Goal: Purchase product/service

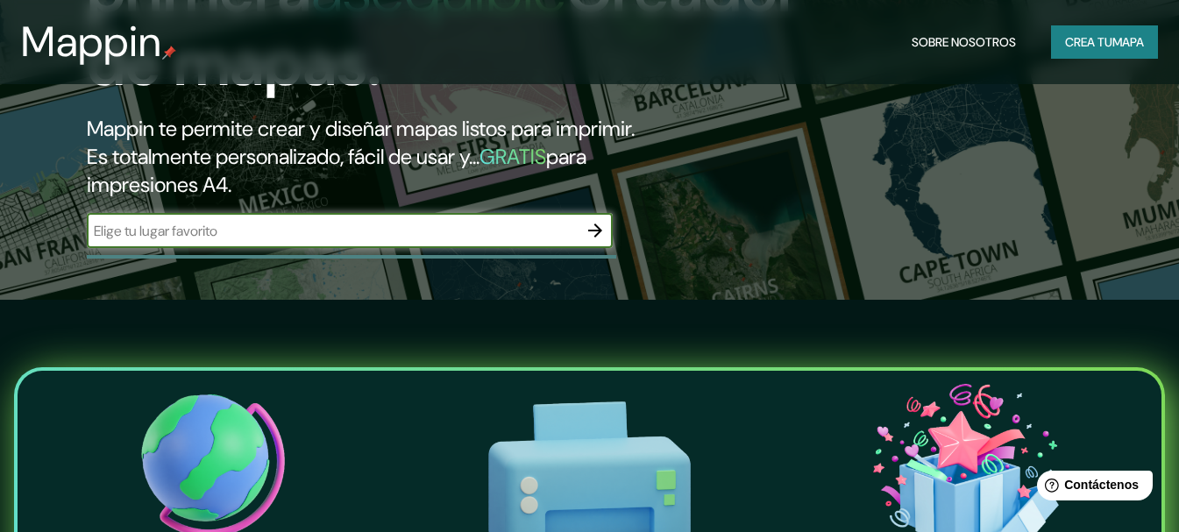
scroll to position [175, 0]
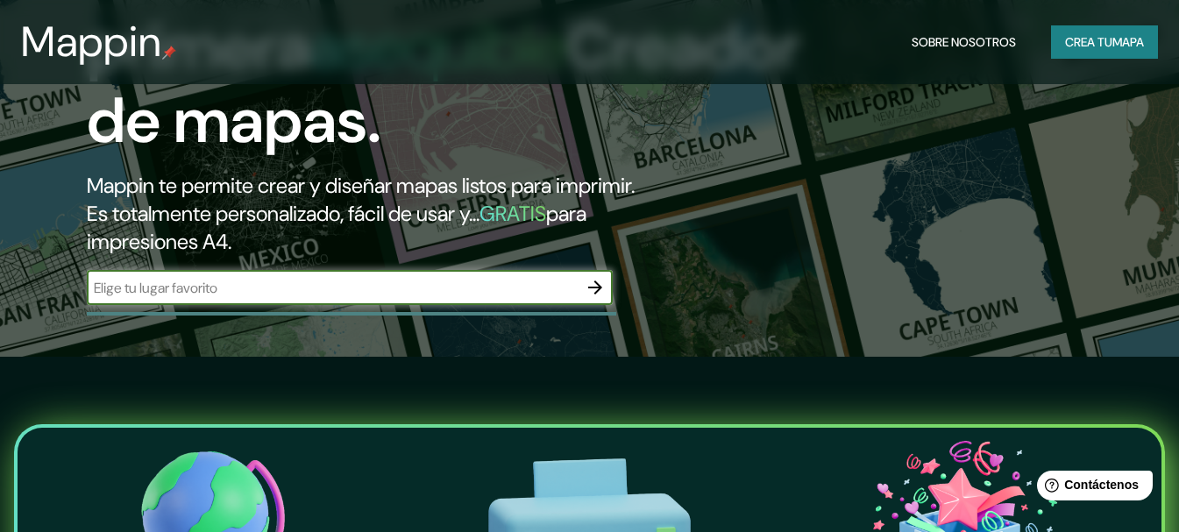
click at [603, 298] on icon "button" at bounding box center [595, 287] width 21 height 21
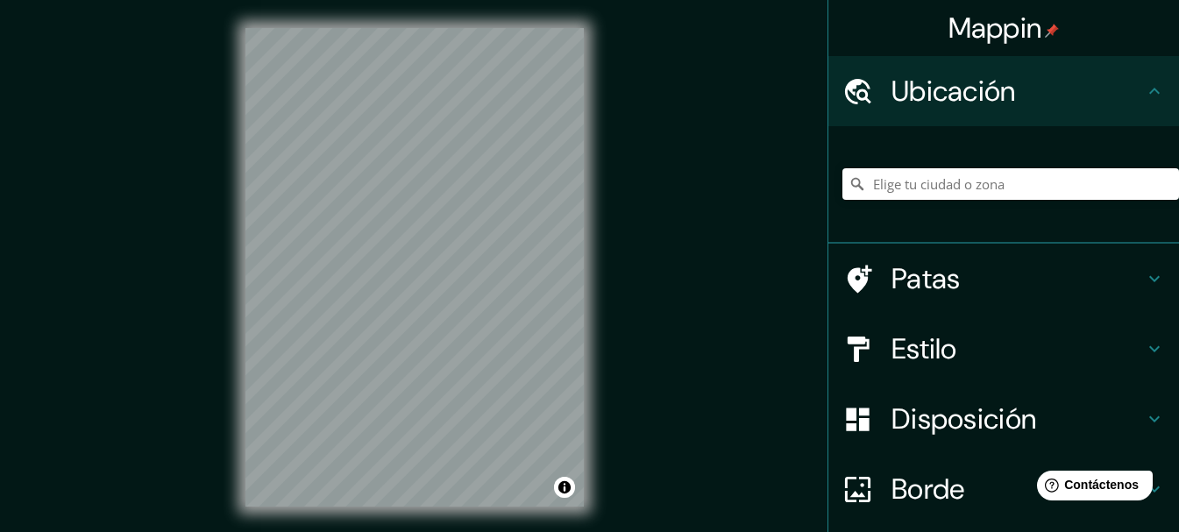
click at [1039, 91] on h4 "Ubicación" at bounding box center [1018, 91] width 253 height 35
click at [1036, 91] on h4 "Ubicación" at bounding box center [1018, 91] width 253 height 35
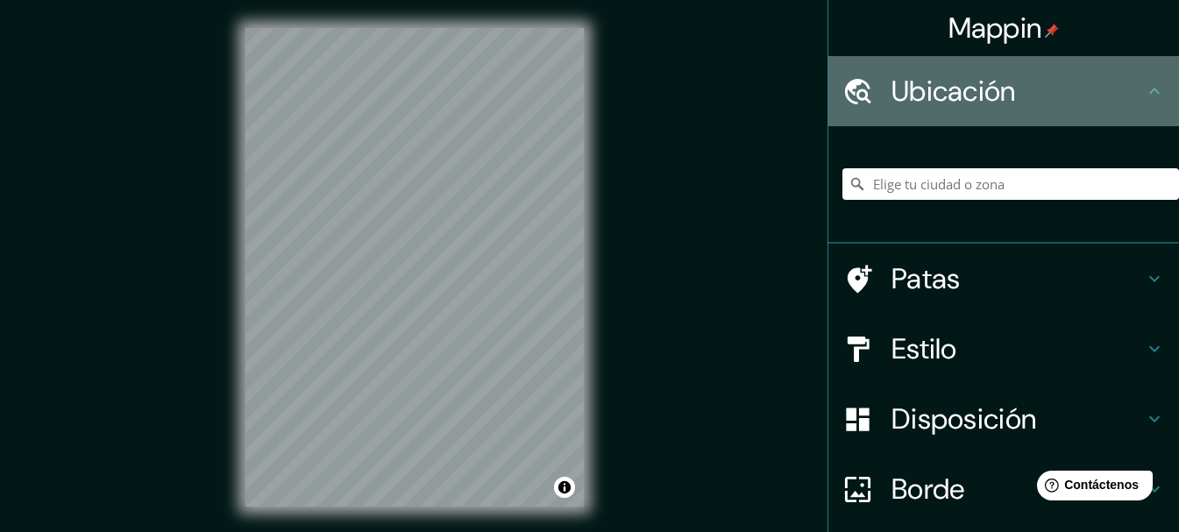
click at [1144, 90] on icon at bounding box center [1154, 91] width 21 height 21
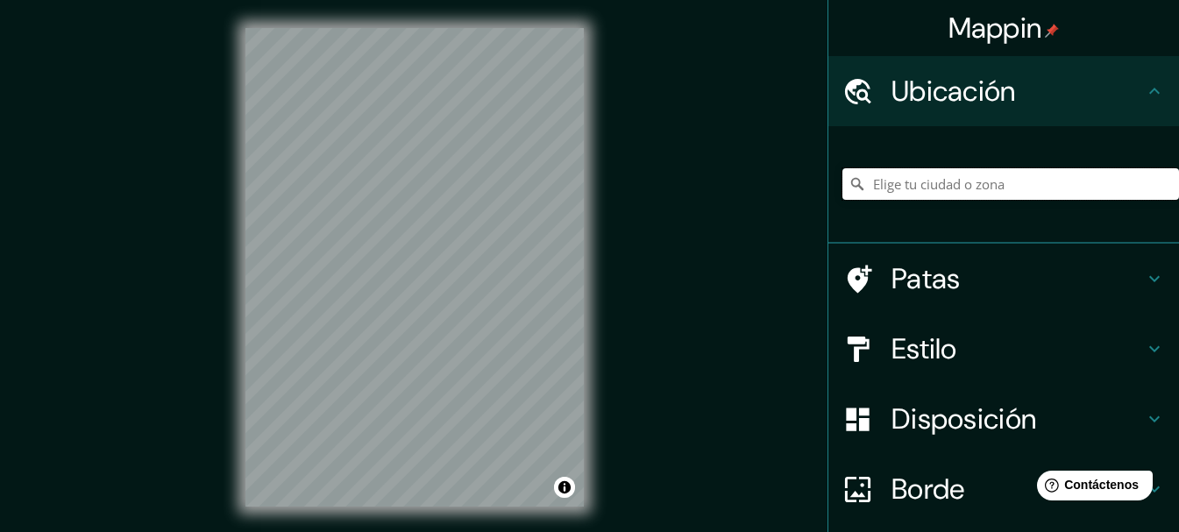
click at [949, 185] on input "Elige tu ciudad o zona" at bounding box center [1011, 184] width 337 height 32
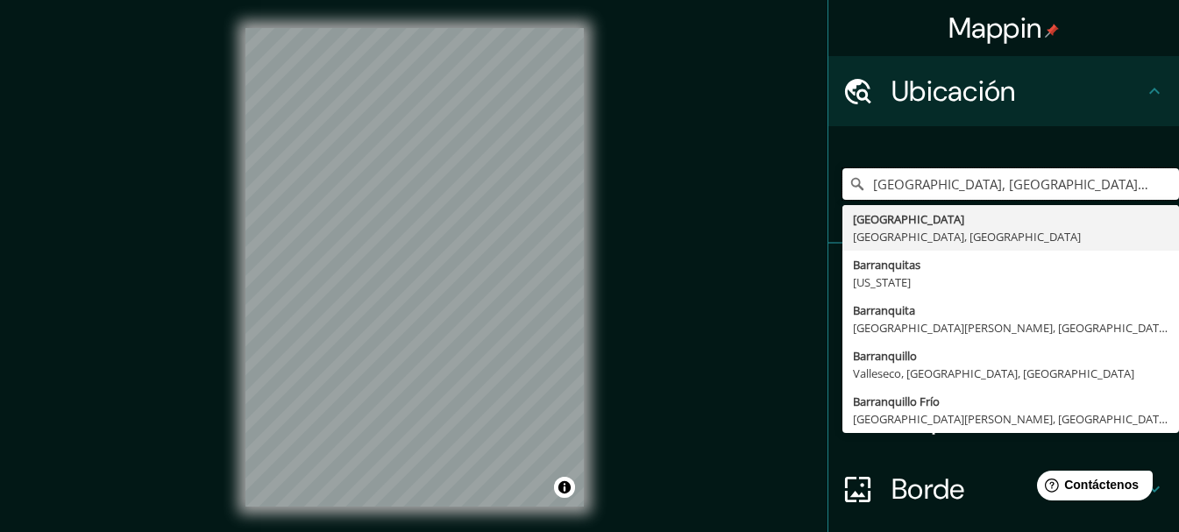
drag, startPoint x: 935, startPoint y: 186, endPoint x: 673, endPoint y: 195, distance: 261.4
click at [673, 195] on div "Mappin Ubicación [GEOGRAPHIC_DATA], [GEOGRAPHIC_DATA], [GEOGRAPHIC_DATA] [GEOGR…" at bounding box center [589, 281] width 1179 height 563
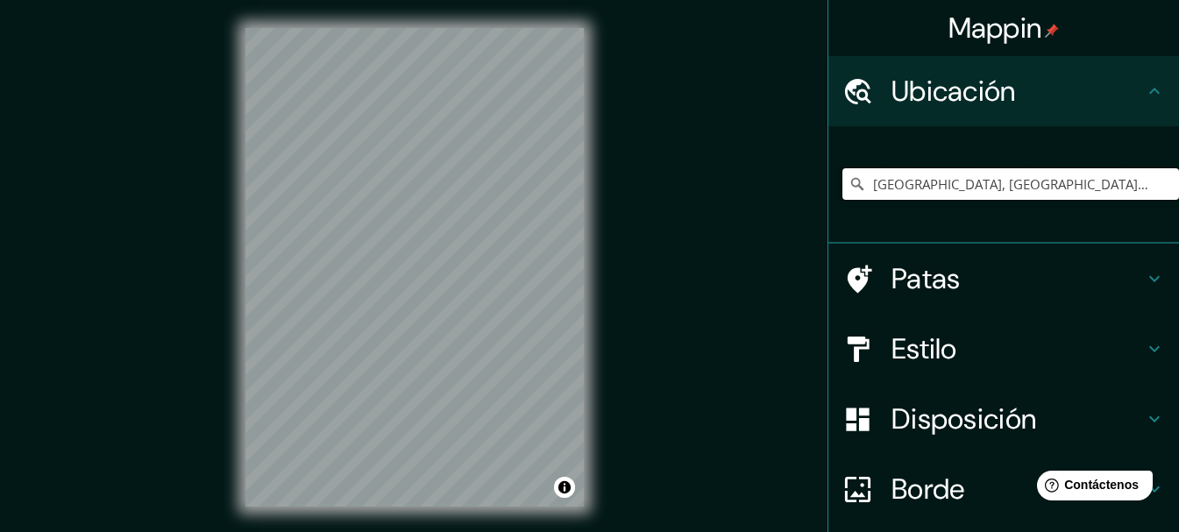
drag, startPoint x: 935, startPoint y: 189, endPoint x: 767, endPoint y: 198, distance: 167.8
click at [767, 198] on div "Mappin Ubicación [GEOGRAPHIC_DATA], [GEOGRAPHIC_DATA], [GEOGRAPHIC_DATA] [GEOGR…" at bounding box center [589, 281] width 1179 height 563
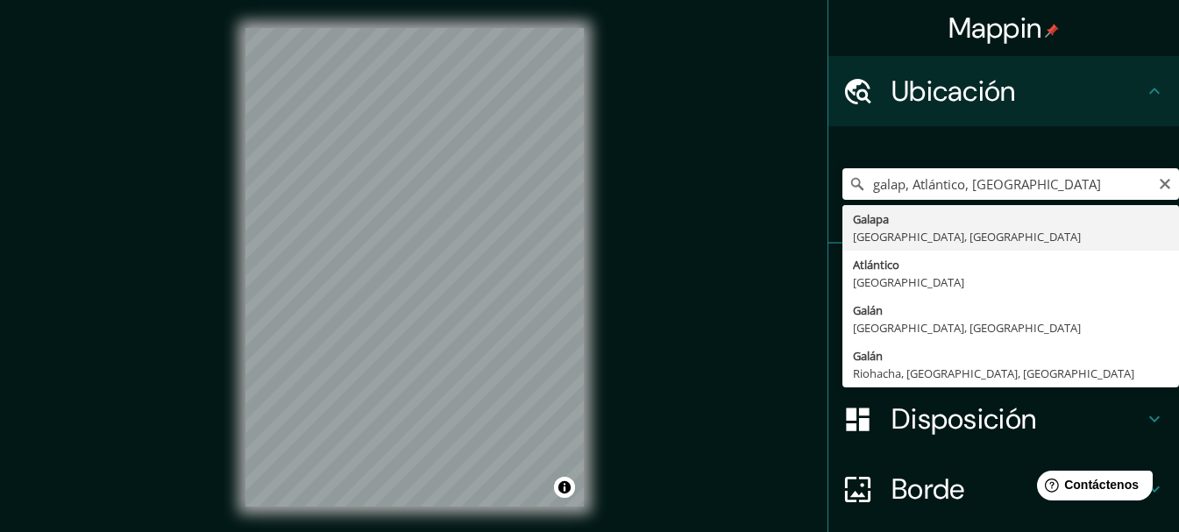
type input "Galapa, [GEOGRAPHIC_DATA], [GEOGRAPHIC_DATA]"
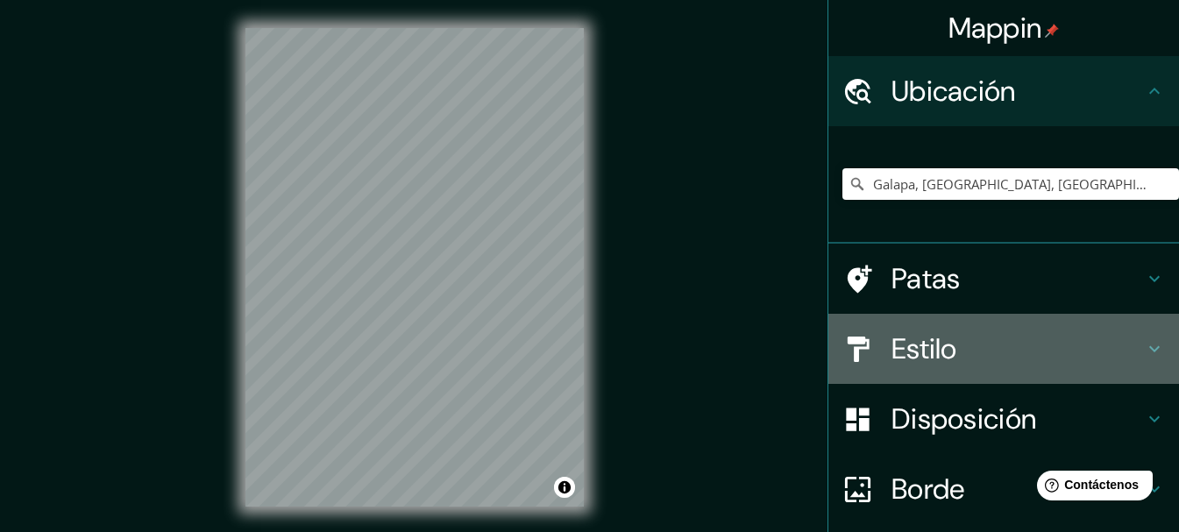
click at [929, 348] on font "Estilo" at bounding box center [925, 349] width 66 height 37
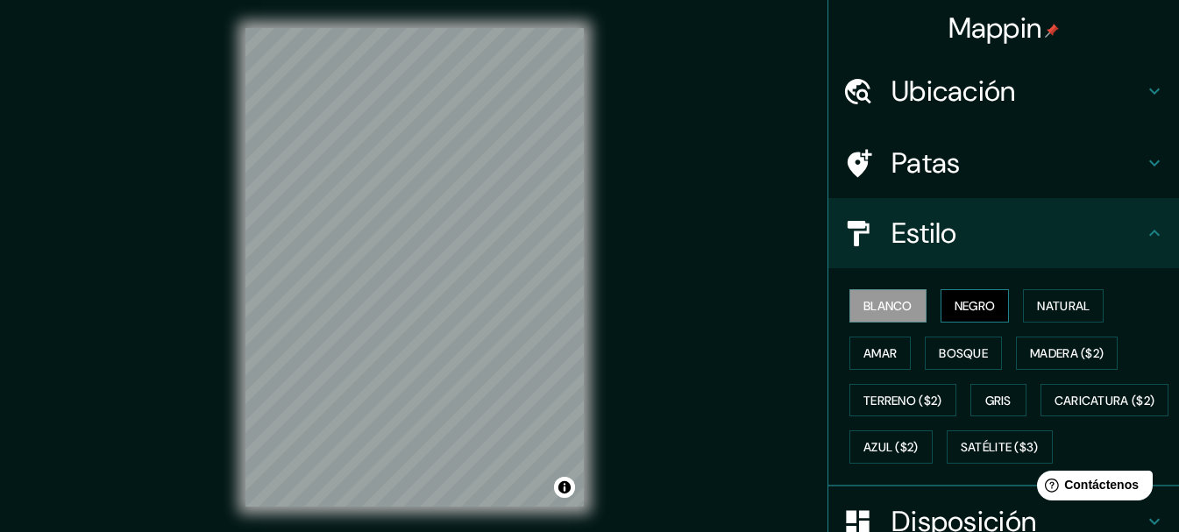
click at [955, 302] on font "Negro" at bounding box center [975, 306] width 41 height 16
click at [892, 316] on font "Blanco" at bounding box center [888, 306] width 49 height 23
click at [960, 354] on font "Bosque" at bounding box center [963, 353] width 49 height 16
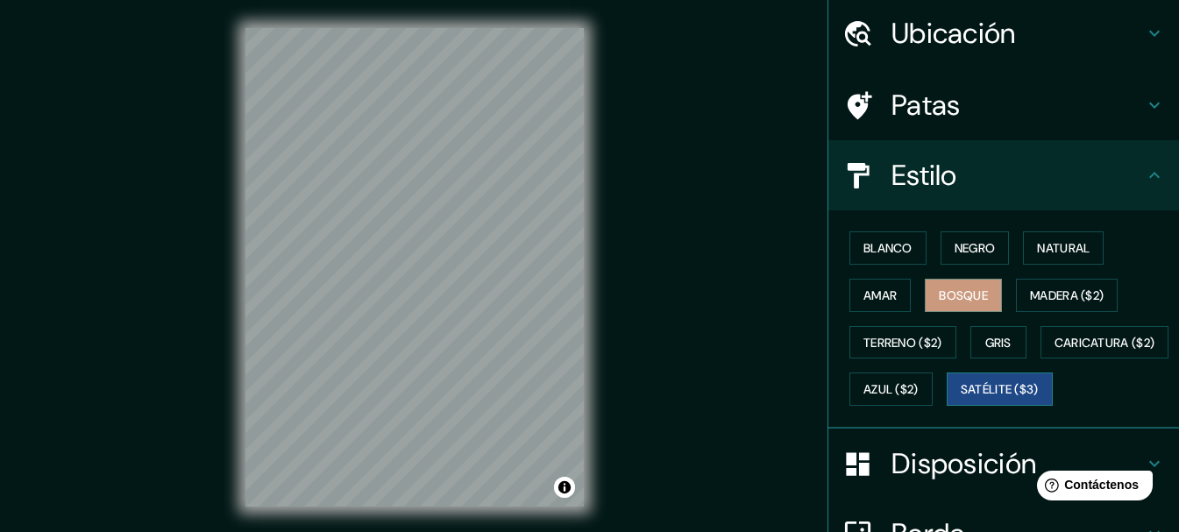
scroll to position [59, 0]
click at [961, 400] on font "Satélite ($3)" at bounding box center [1000, 388] width 78 height 23
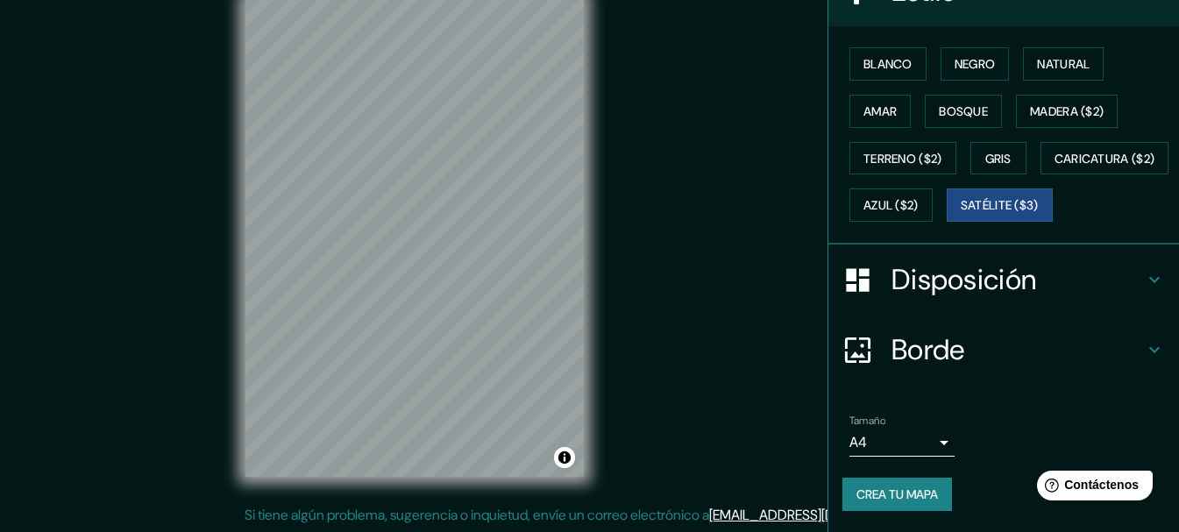
scroll to position [31, 0]
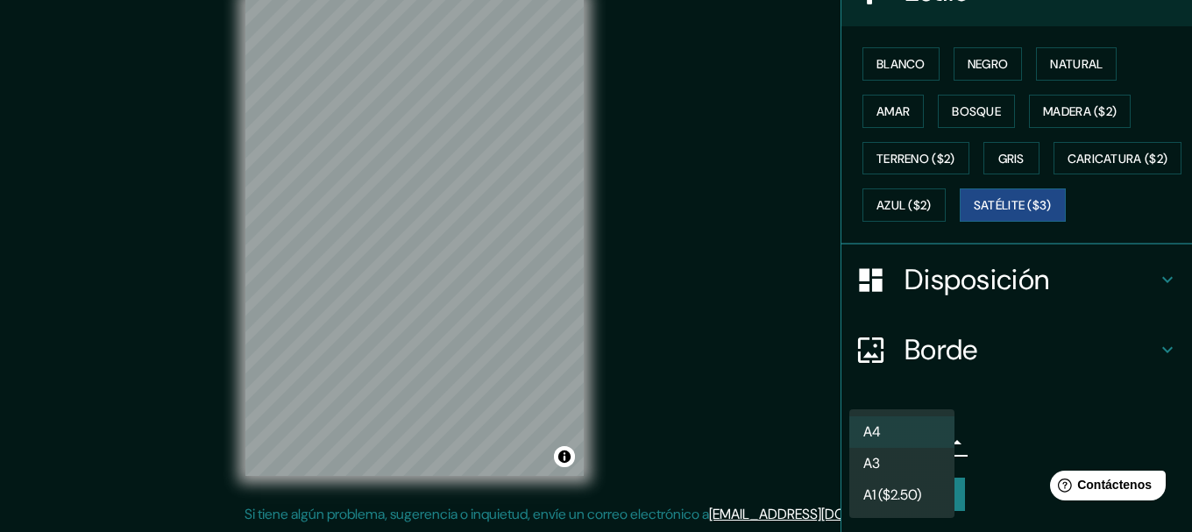
click at [929, 444] on body "Mappin Ubicación Galapa, Atlántico, [GEOGRAPHIC_DATA] Patas Estilo Blanco Negro…" at bounding box center [596, 235] width 1192 height 532
click at [998, 403] on div at bounding box center [596, 266] width 1192 height 532
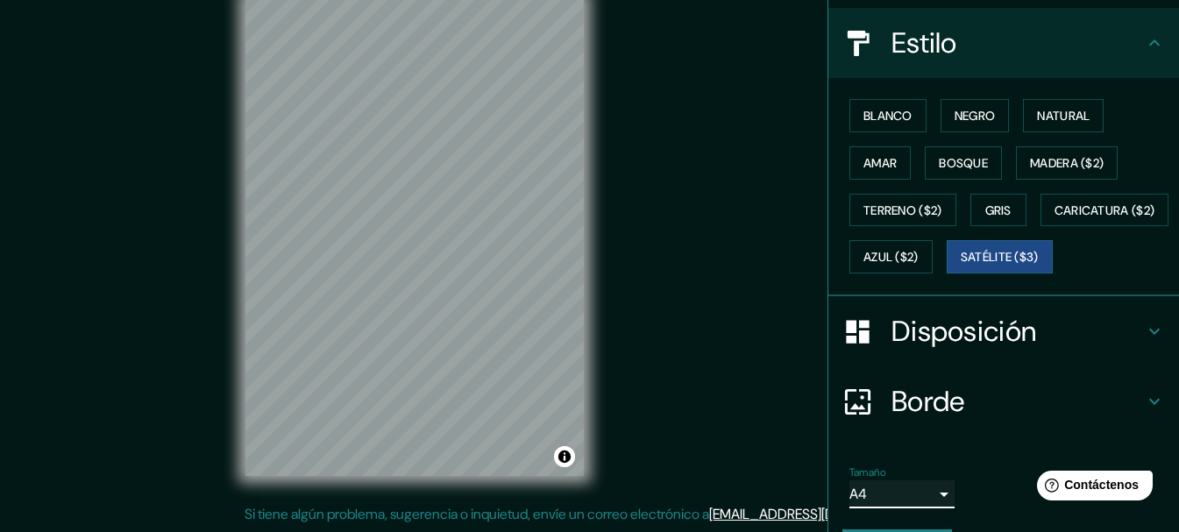
scroll to position [172, 0]
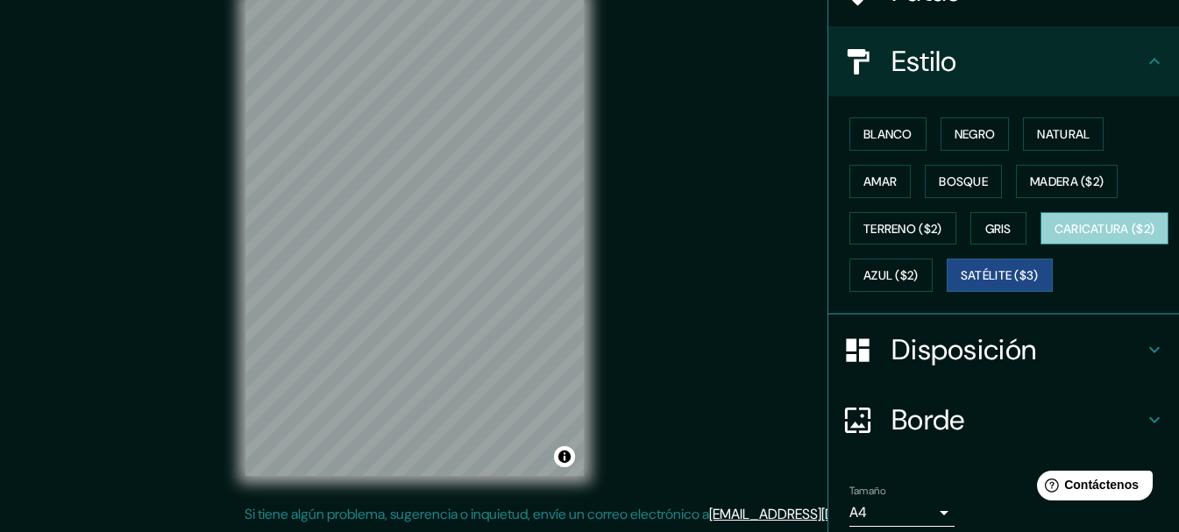
click at [1055, 237] on font "Caricatura ($2)" at bounding box center [1105, 229] width 101 height 16
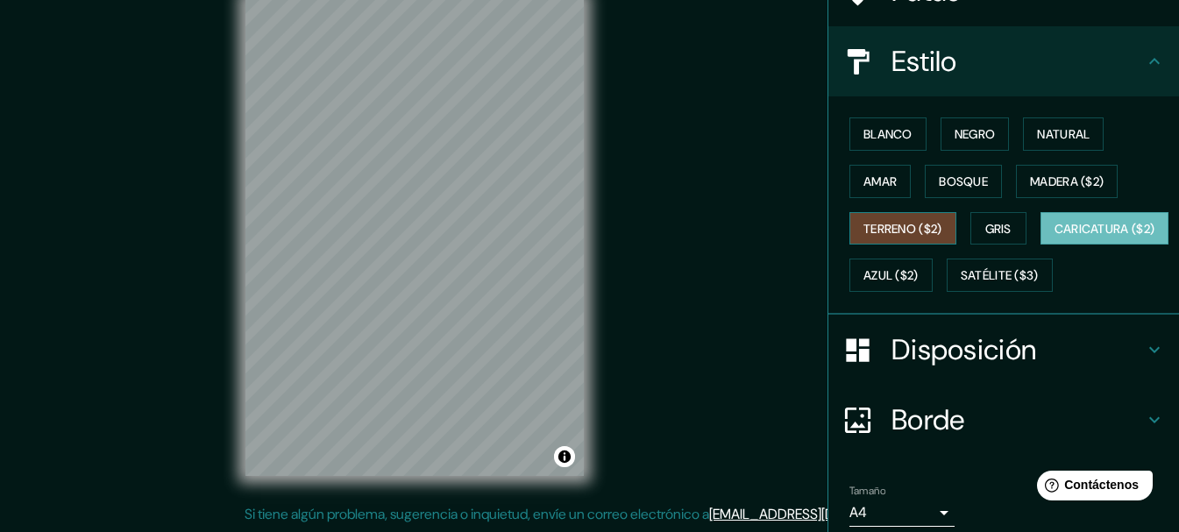
click at [911, 233] on font "Terreno ($2)" at bounding box center [903, 229] width 79 height 16
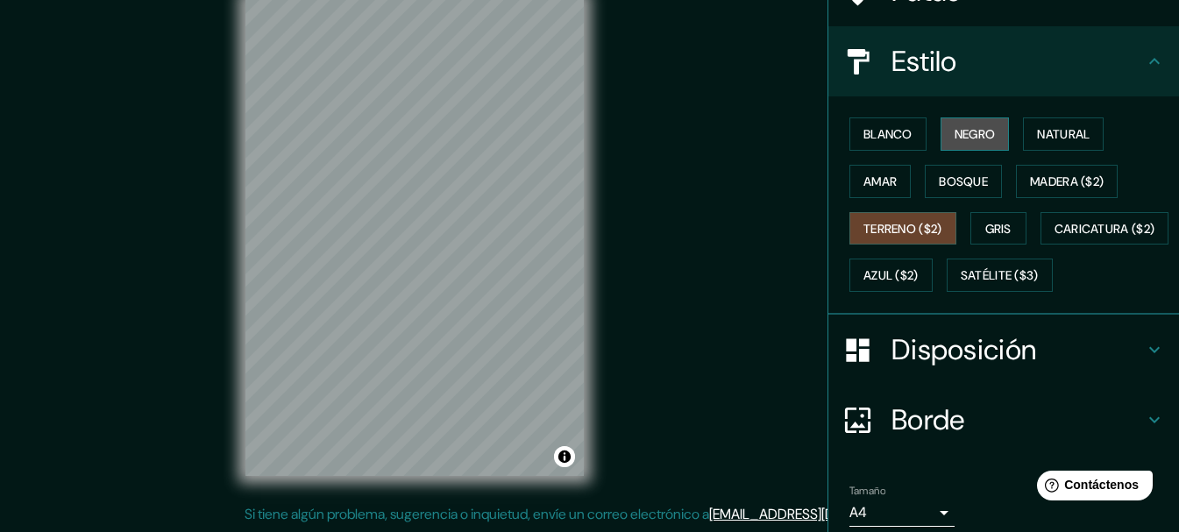
click at [976, 134] on font "Negro" at bounding box center [975, 134] width 41 height 16
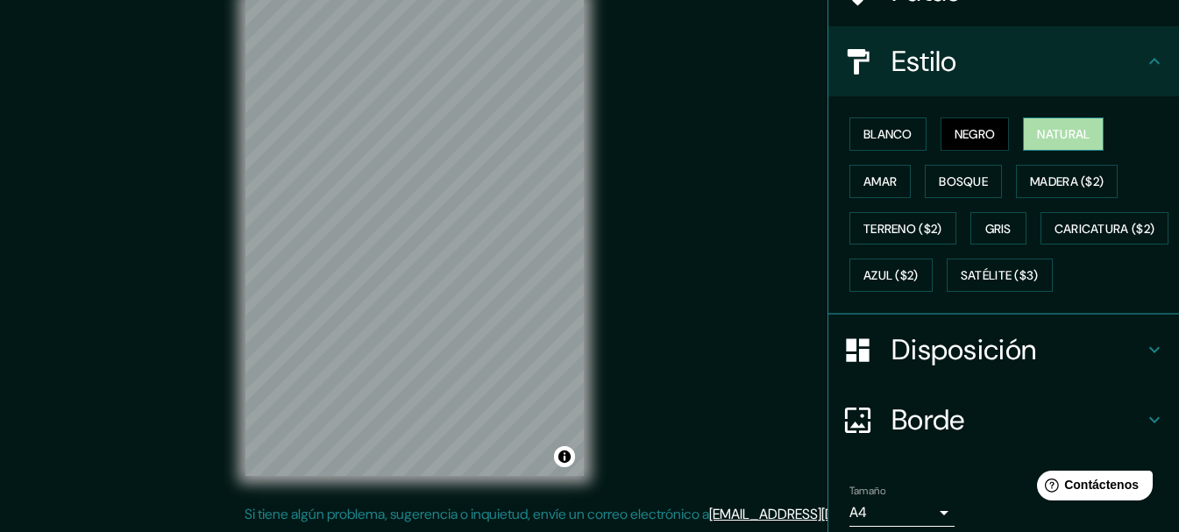
click at [1071, 133] on font "Natural" at bounding box center [1063, 134] width 53 height 16
click at [989, 221] on font "Gris" at bounding box center [999, 229] width 26 height 16
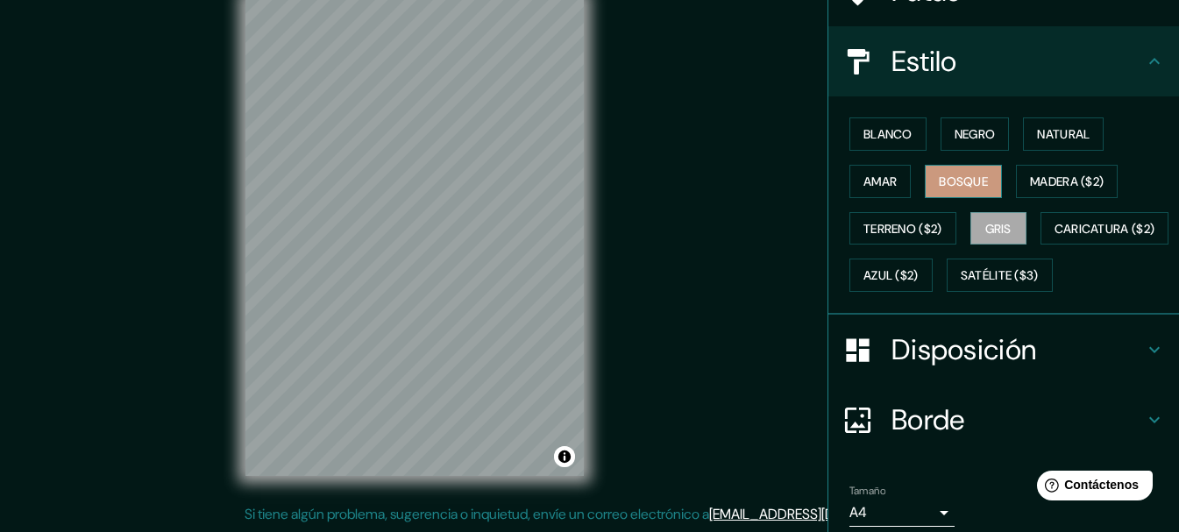
click at [952, 187] on font "Bosque" at bounding box center [963, 182] width 49 height 16
click at [1060, 180] on font "Madera ($2)" at bounding box center [1067, 182] width 74 height 16
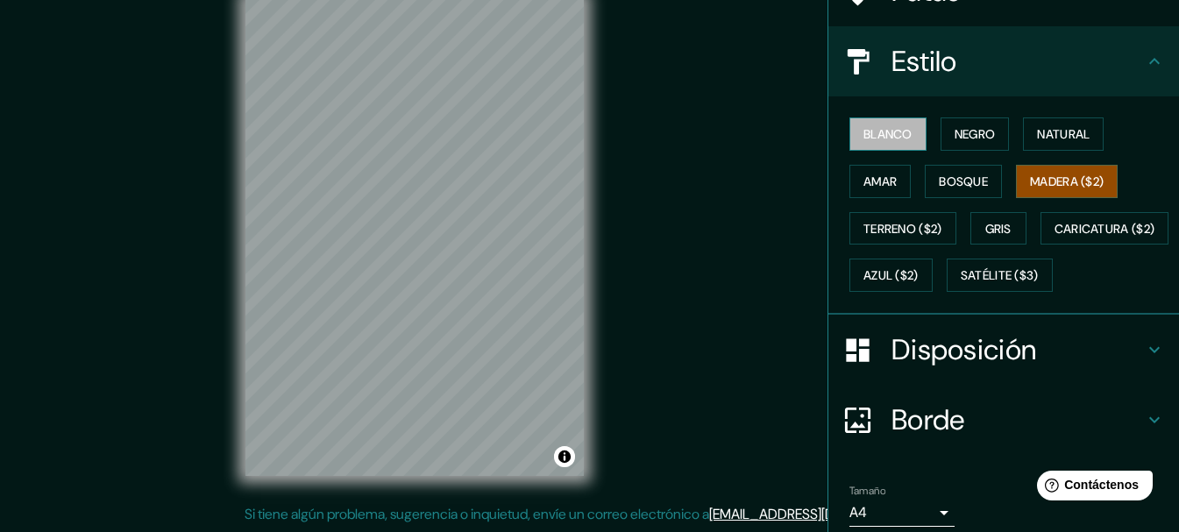
click at [884, 138] on font "Blanco" at bounding box center [888, 134] width 49 height 16
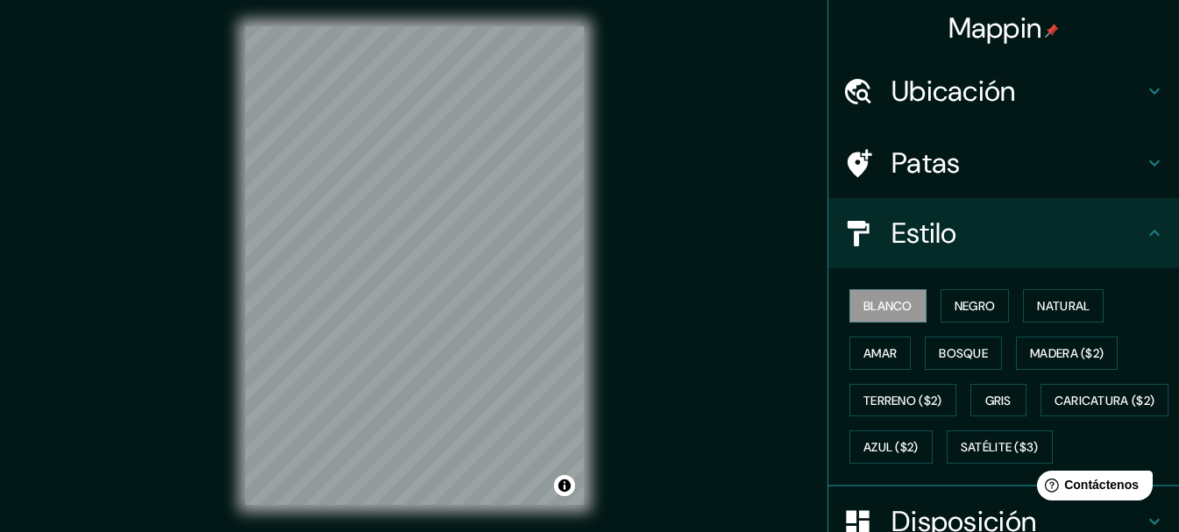
scroll to position [0, 0]
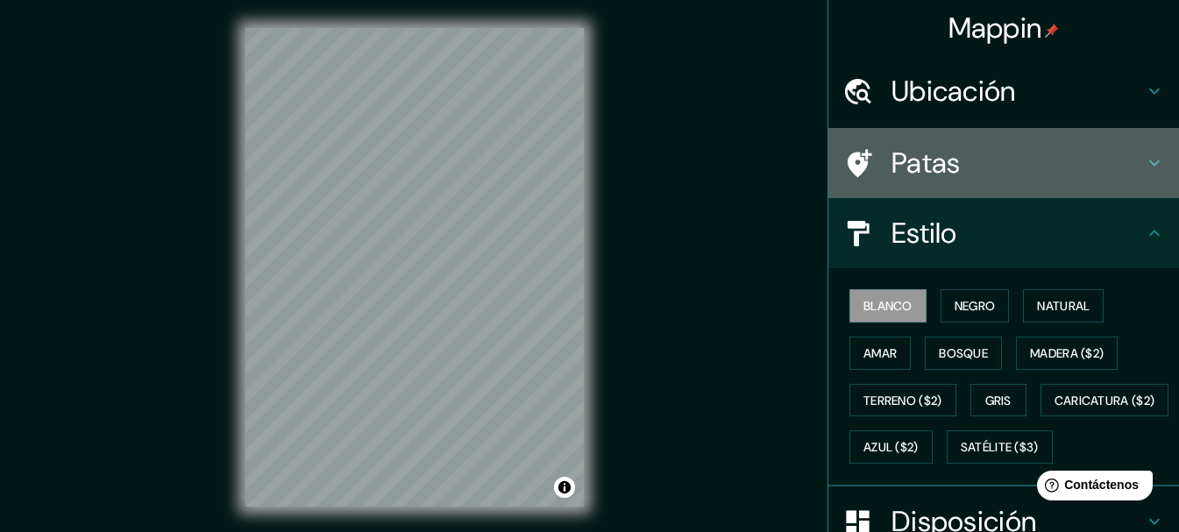
click at [1144, 169] on icon at bounding box center [1154, 163] width 21 height 21
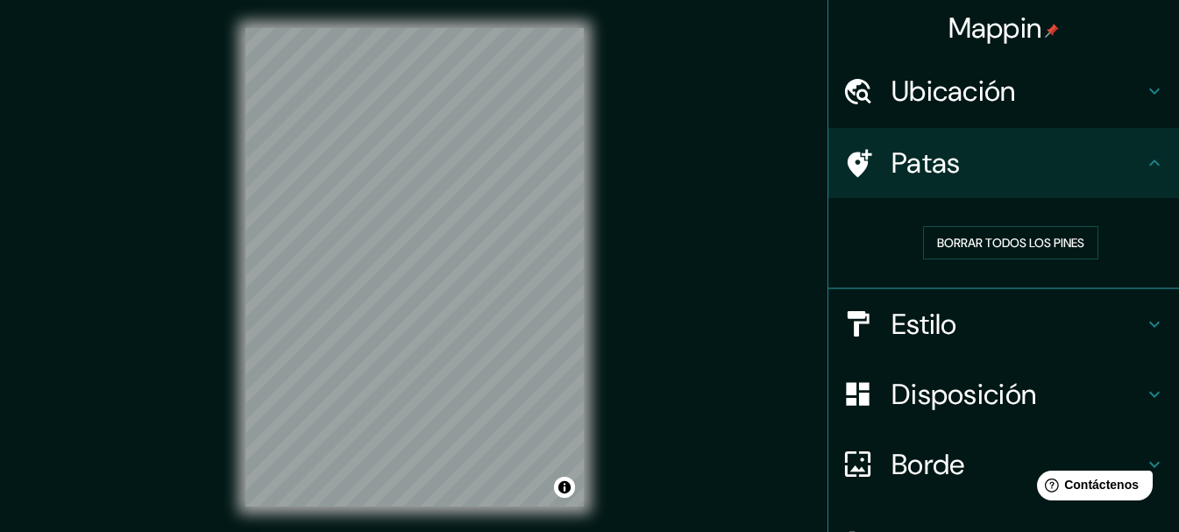
click at [1144, 91] on icon at bounding box center [1154, 91] width 21 height 21
